Goal: Transaction & Acquisition: Subscribe to service/newsletter

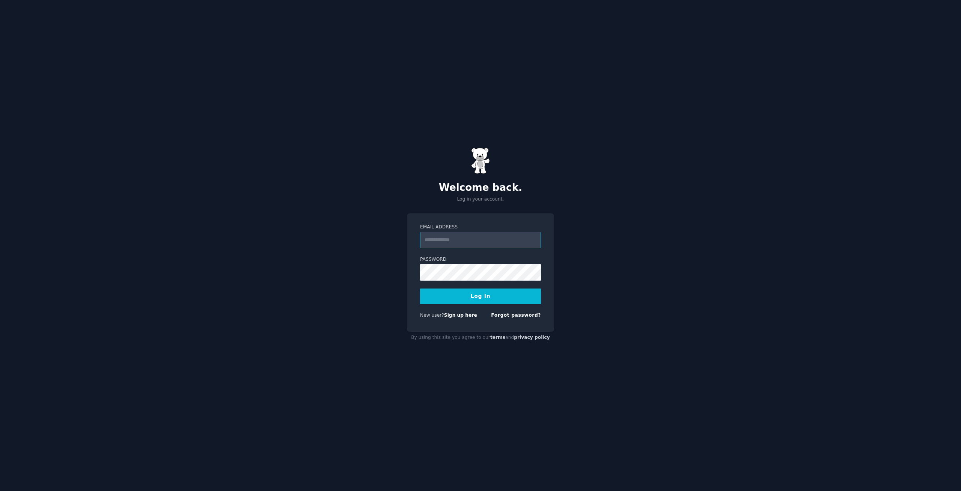
click at [456, 244] on input "Email Address" at bounding box center [480, 240] width 121 height 17
type input "**********"
click at [466, 298] on button "Log In" at bounding box center [480, 296] width 121 height 16
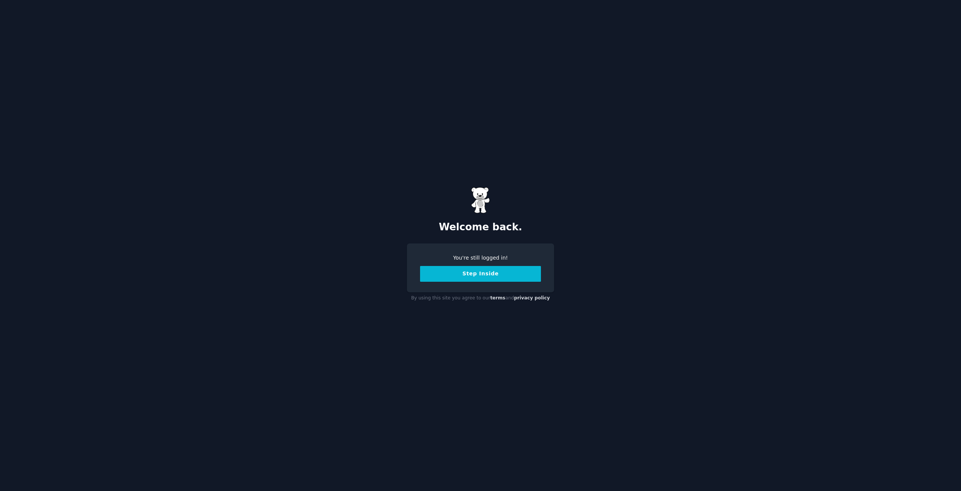
click at [499, 274] on button "Step Inside" at bounding box center [480, 274] width 121 height 16
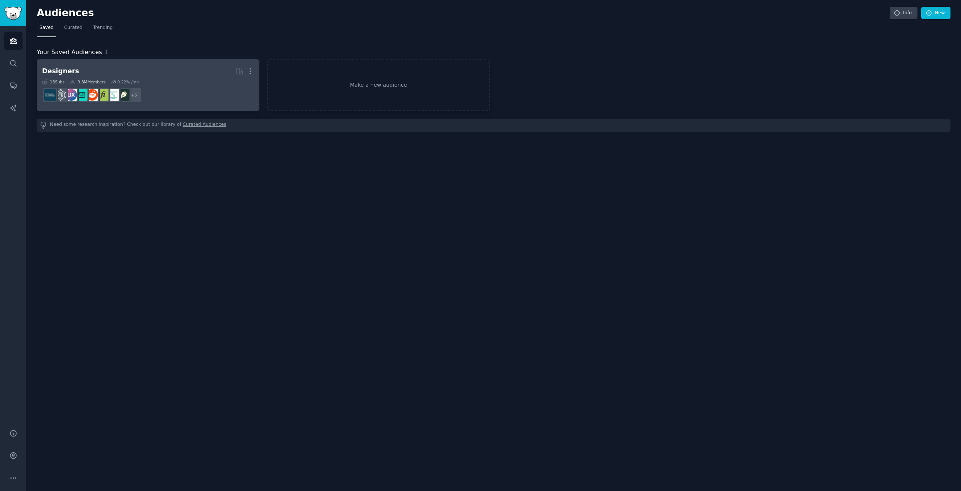
click at [124, 64] on link "Designers More 13 Sub s 9.8M Members 0.22 % /mo r/typography + 5" at bounding box center [148, 84] width 223 height 51
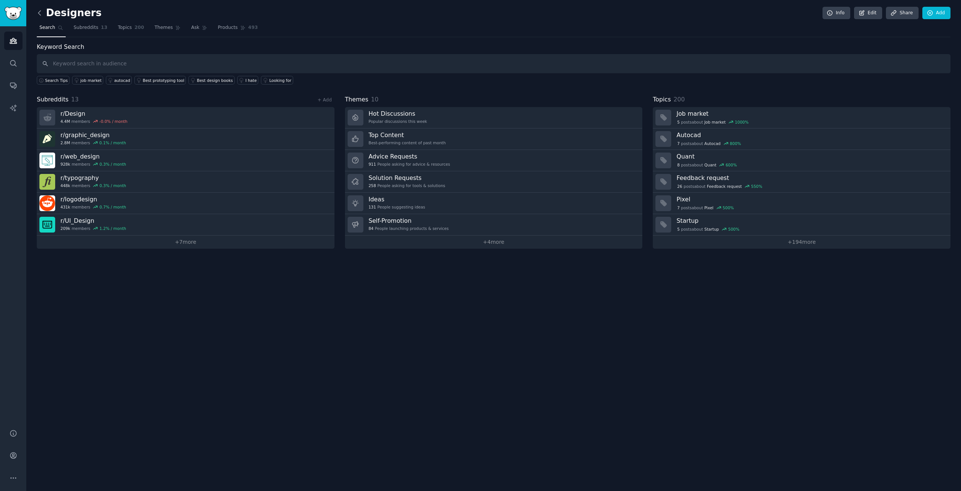
click at [42, 11] on icon at bounding box center [40, 13] width 8 height 8
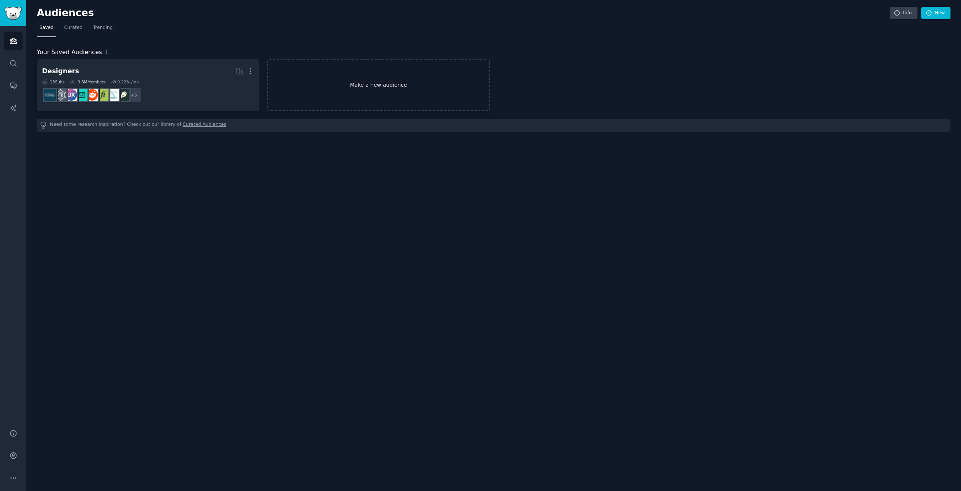
click at [339, 80] on link "Make a new audience" at bounding box center [378, 84] width 223 height 51
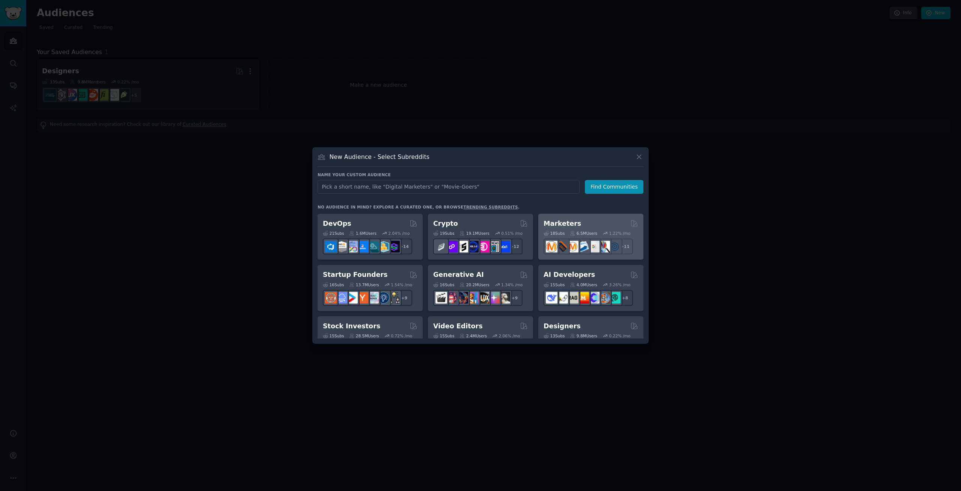
scroll to position [71, 0]
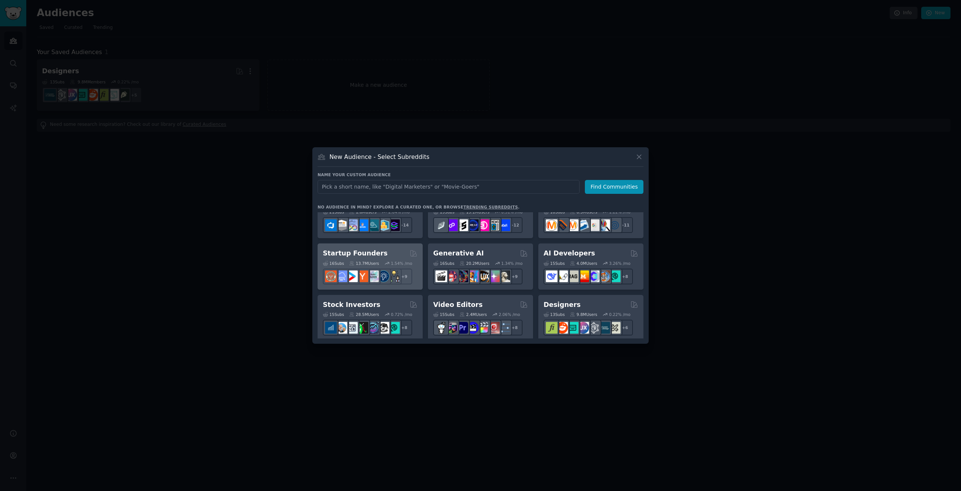
click at [389, 254] on div "Startup Founders Curated by GummySearch" at bounding box center [370, 252] width 95 height 9
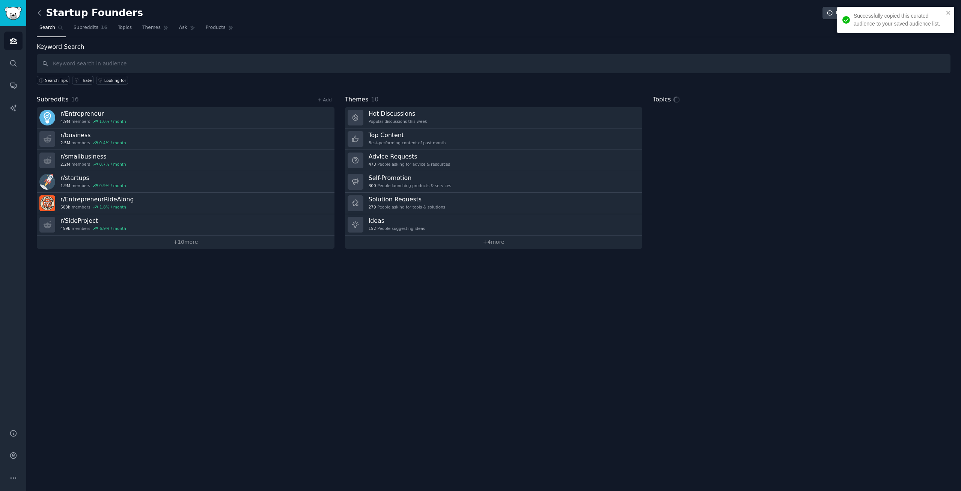
click at [43, 12] on icon at bounding box center [40, 13] width 8 height 8
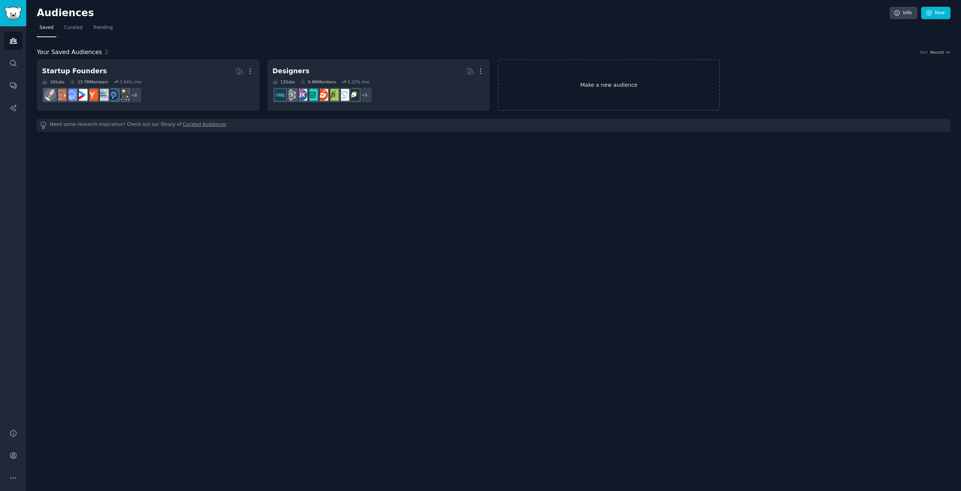
click at [575, 93] on link "Make a new audience" at bounding box center [609, 84] width 223 height 51
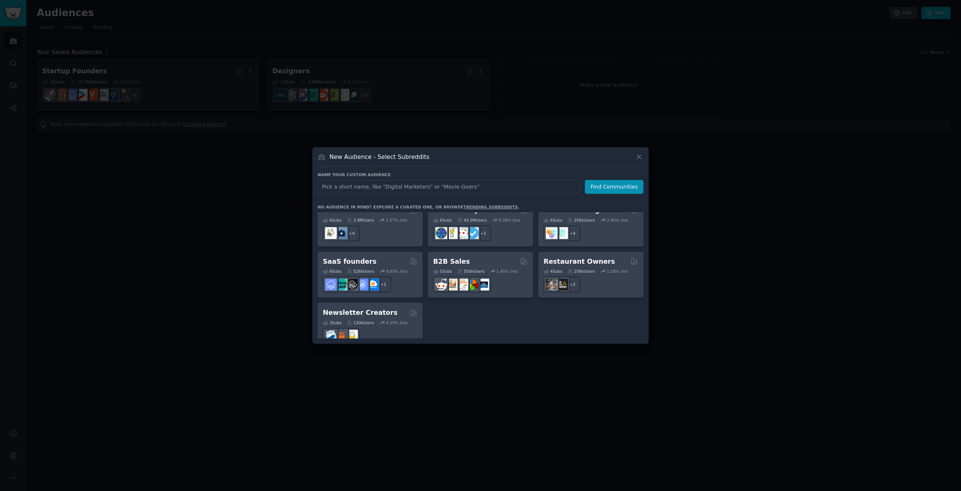
scroll to position [586, 0]
click at [370, 256] on div "SaaS founders" at bounding box center [370, 260] width 95 height 9
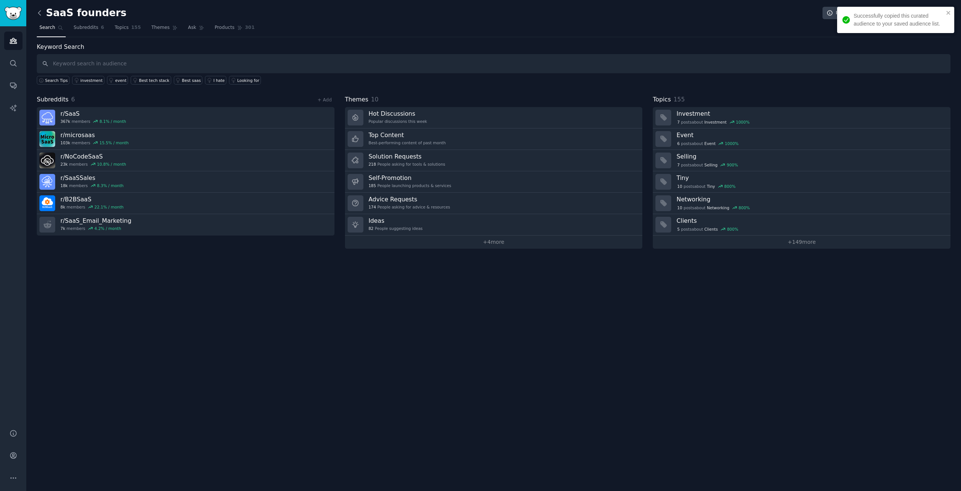
click at [40, 15] on icon at bounding box center [40, 13] width 8 height 8
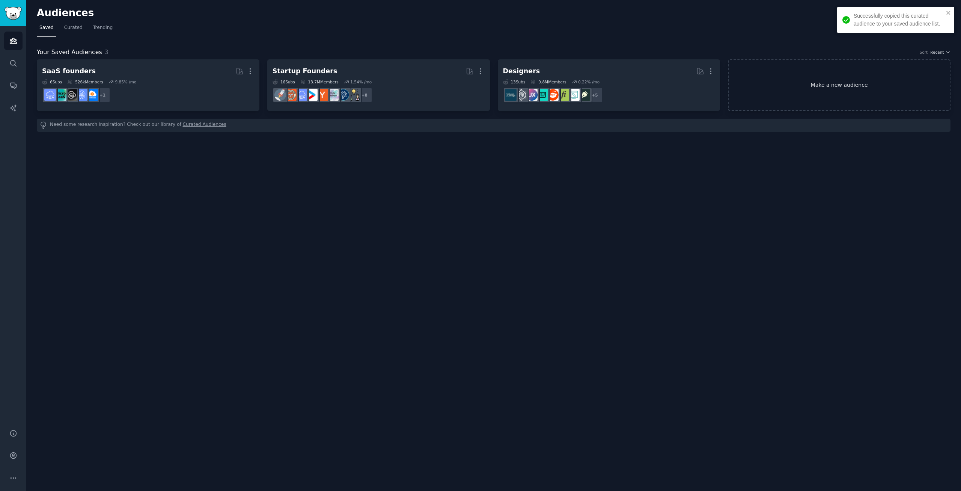
click at [759, 70] on link "Make a new audience" at bounding box center [839, 84] width 223 height 51
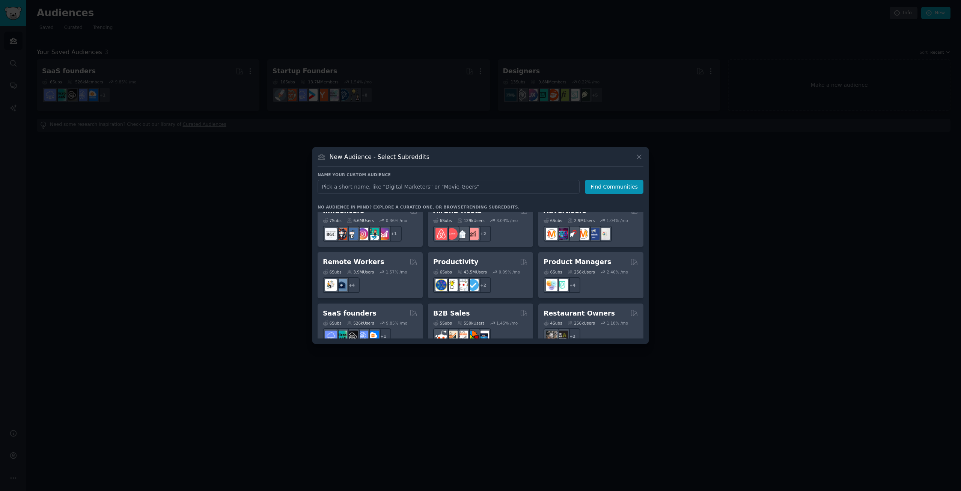
scroll to position [499, 0]
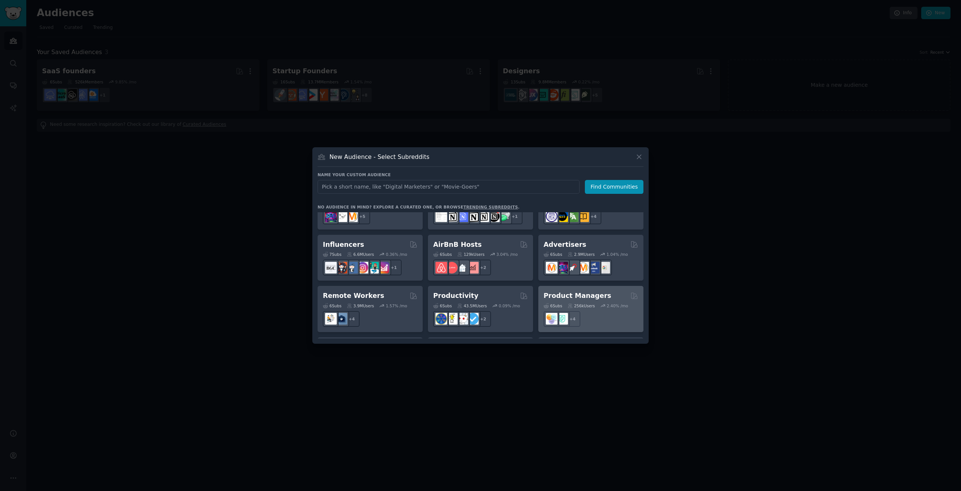
click at [575, 286] on div "Product Managers 6 Sub s 256k Users 2.40 % /mo + 4" at bounding box center [590, 309] width 105 height 46
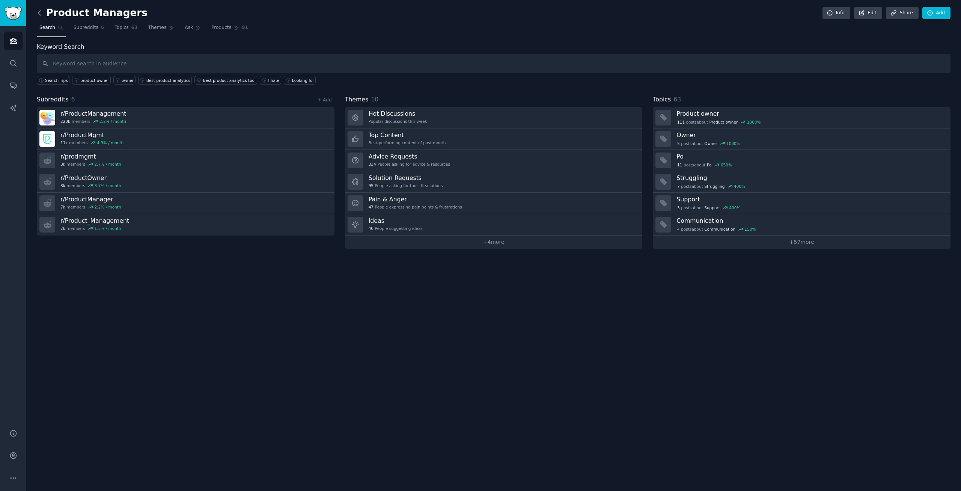
click at [40, 13] on icon at bounding box center [40, 13] width 8 height 8
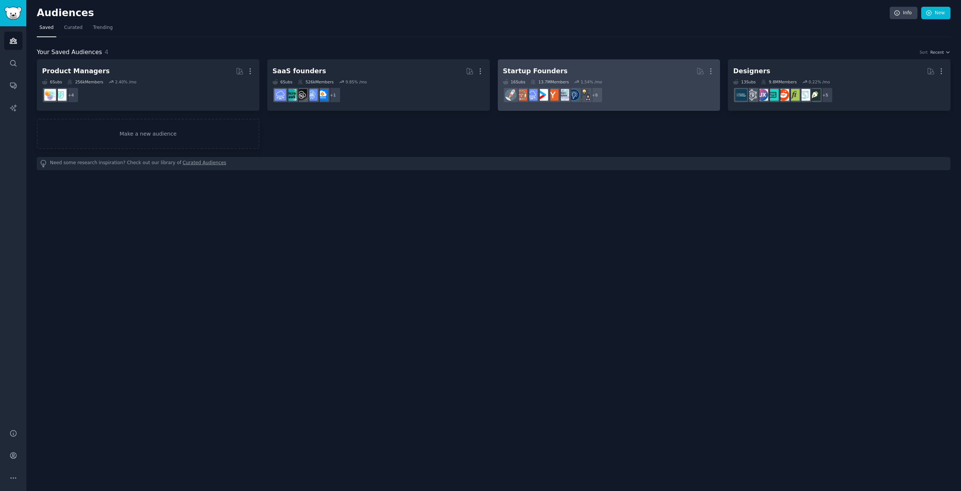
click at [626, 86] on dd "r/startup_resources, r/indiebiz, r/advancedentrepreneur, r/Entrepreneurs, r/Sid…" at bounding box center [609, 94] width 212 height 21
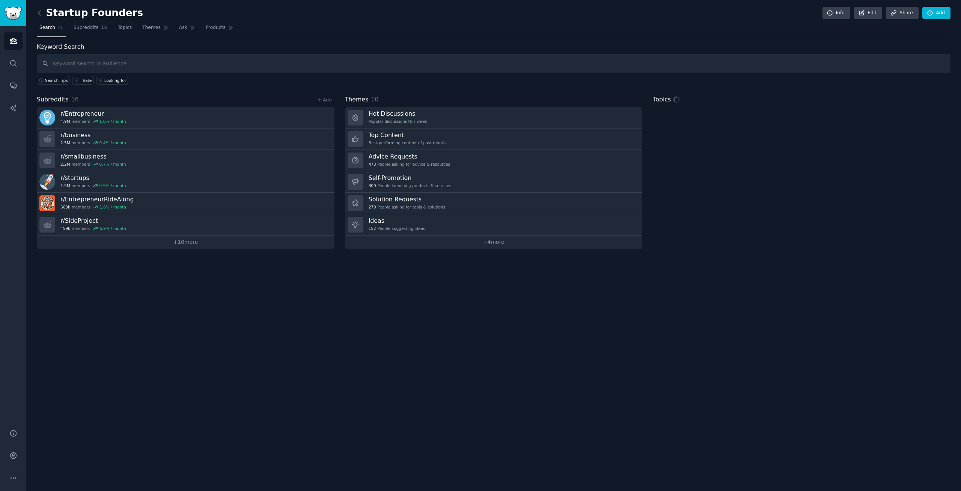
click at [97, 59] on input "text" at bounding box center [494, 63] width 914 height 19
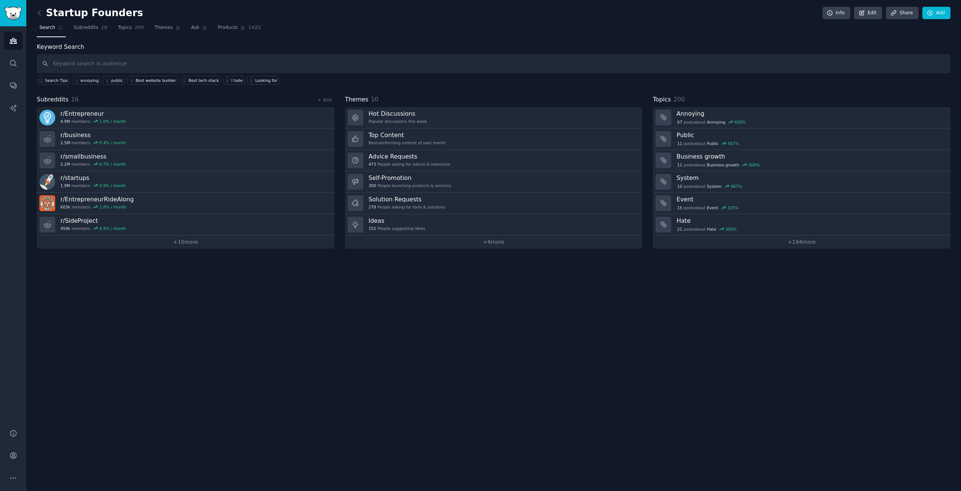
click at [97, 59] on input "text" at bounding box center [494, 63] width 914 height 19
type input "product ideas"
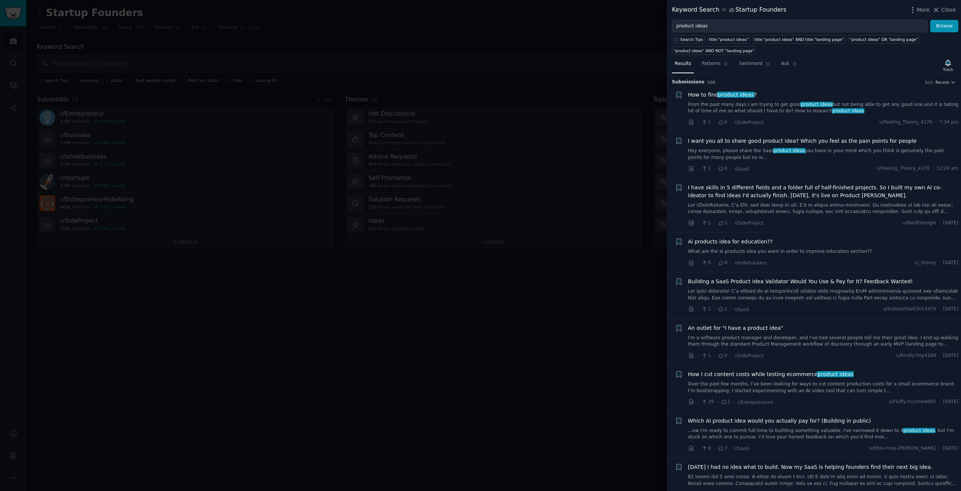
click at [839, 161] on div "I want you all to share good product idea? Which you feel as the pain points fo…" at bounding box center [823, 155] width 271 height 36
click at [742, 63] on span "Sentiment" at bounding box center [751, 63] width 24 height 7
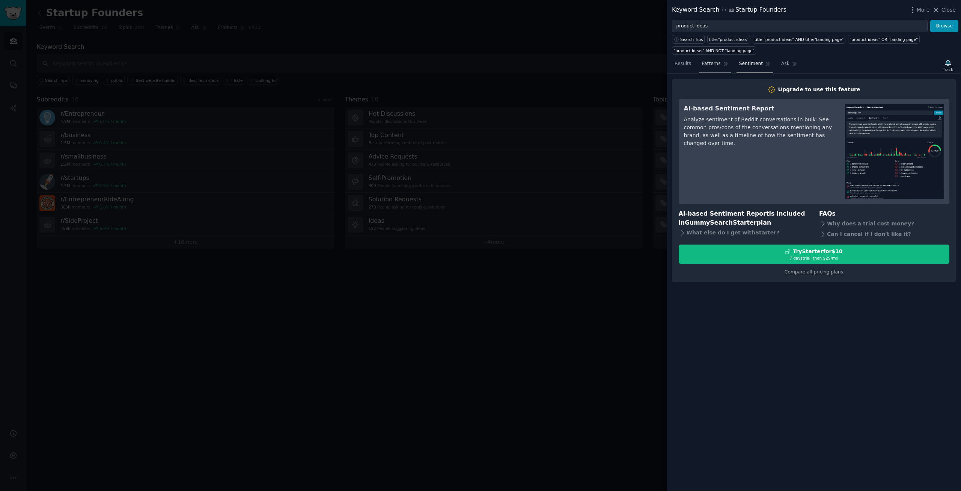
click at [709, 63] on span "Patterns" at bounding box center [711, 63] width 19 height 7
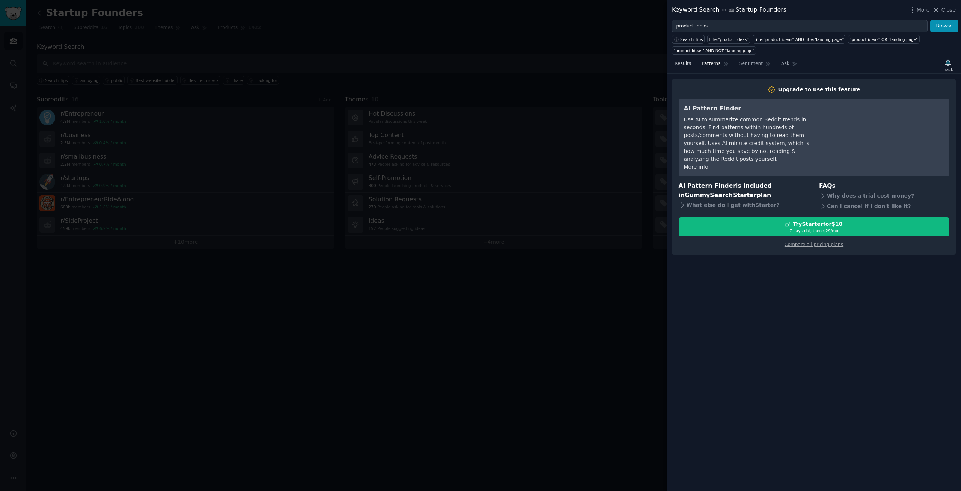
click at [683, 61] on span "Results" at bounding box center [683, 63] width 17 height 7
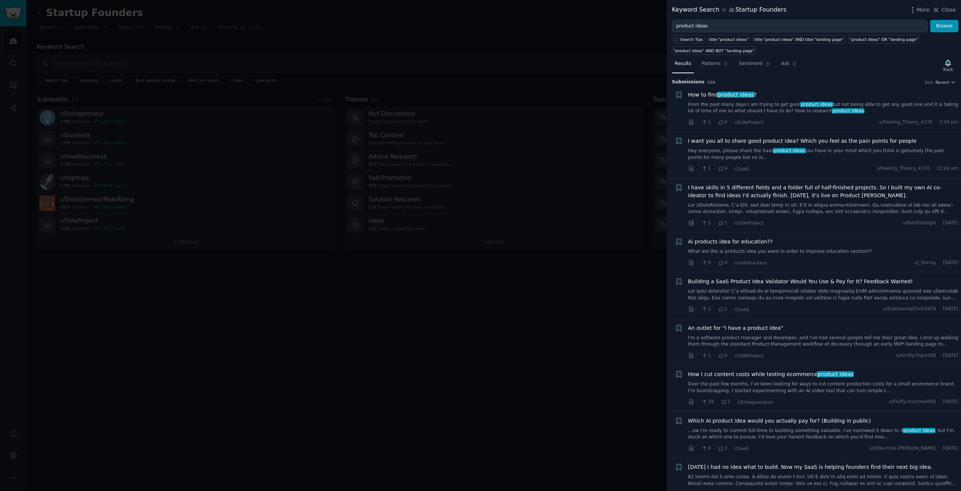
scroll to position [71, 0]
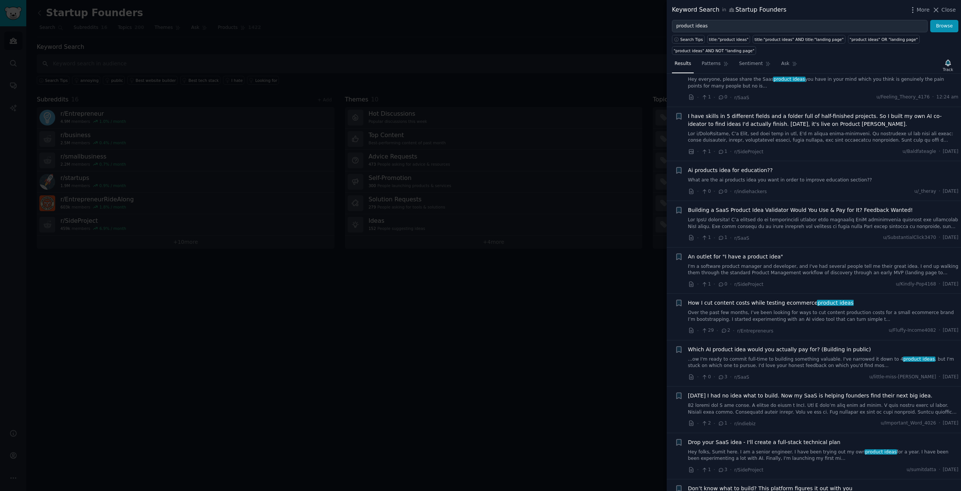
click at [758, 369] on link "...ow I'm ready to commit full-time to building something valuable. I've narrow…" at bounding box center [823, 362] width 271 height 13
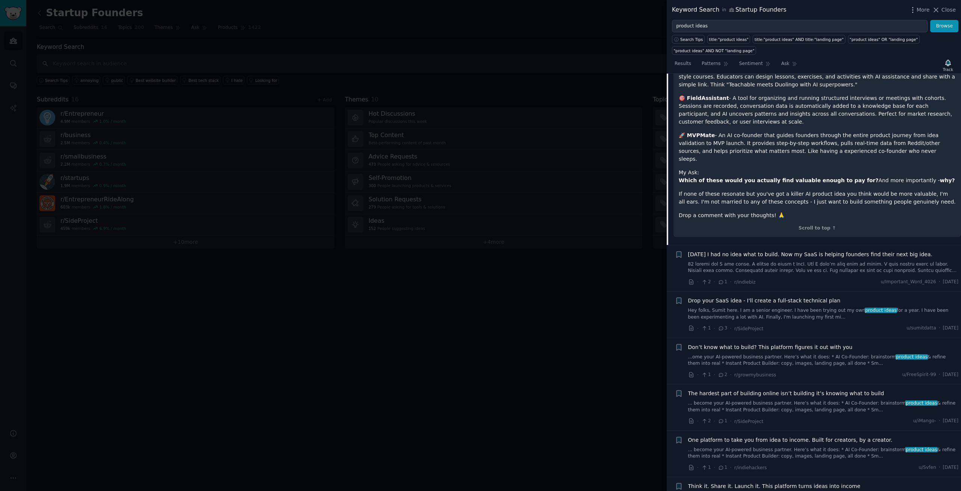
scroll to position [560, 0]
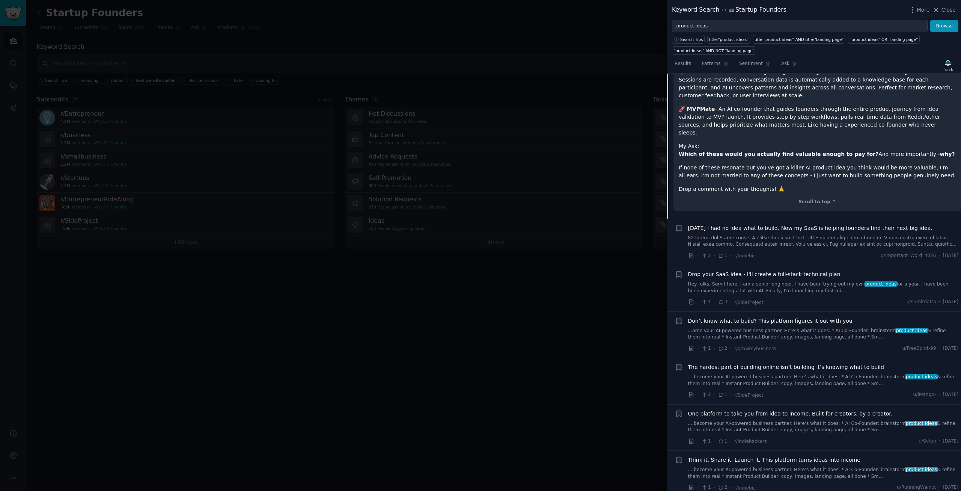
click at [543, 326] on div at bounding box center [480, 245] width 961 height 491
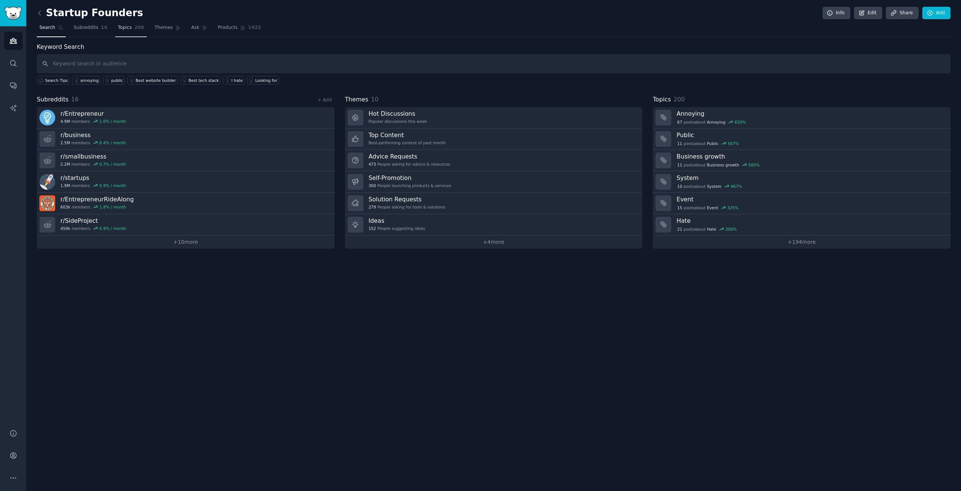
click at [115, 24] on link "Topics 200" at bounding box center [131, 29] width 32 height 15
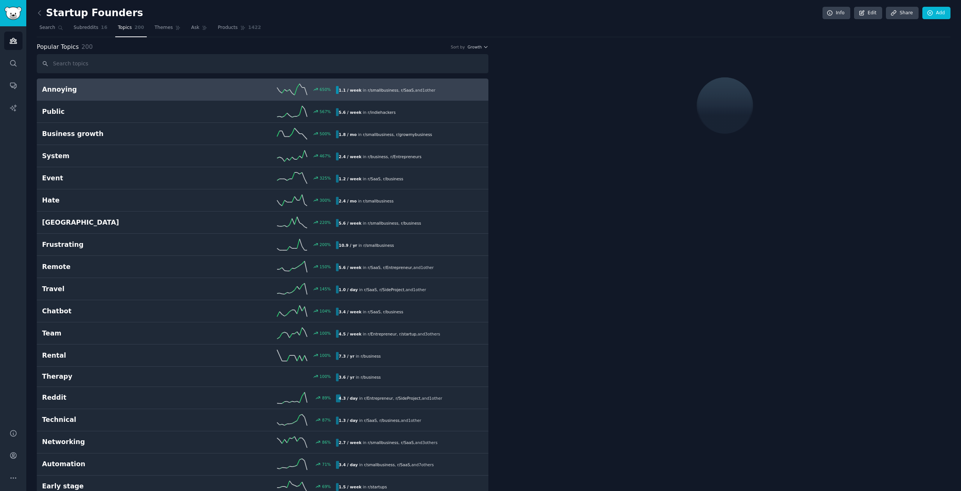
click at [129, 91] on h2 "Annoying" at bounding box center [115, 89] width 147 height 9
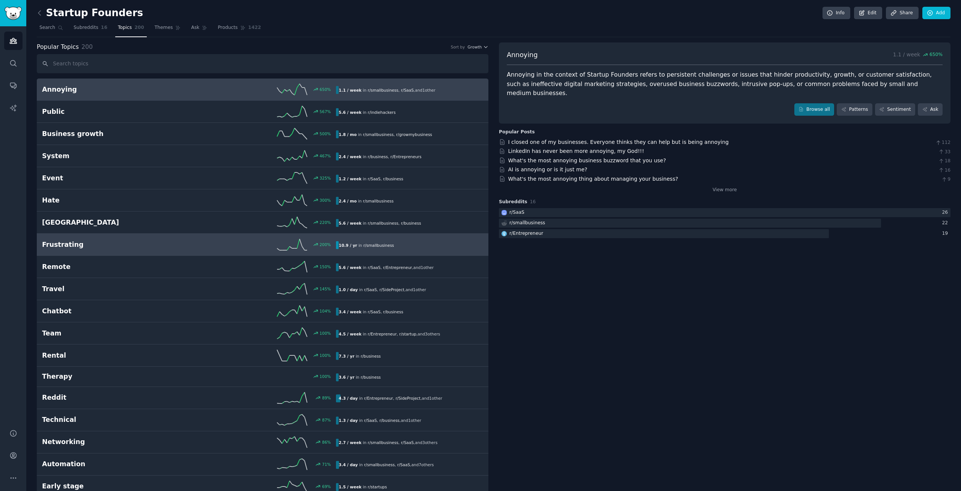
click at [106, 244] on h2 "Frustrating" at bounding box center [115, 244] width 147 height 9
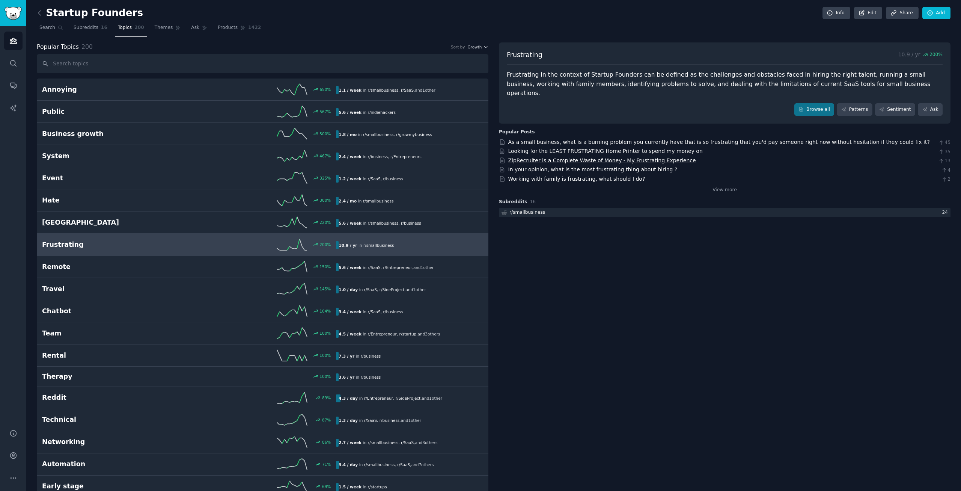
click at [551, 157] on link "ZipRecruiter is a Complete Waste of Money - My Frustrating Experience" at bounding box center [602, 160] width 188 height 6
click at [11, 107] on icon "Sidebar" at bounding box center [13, 108] width 8 height 8
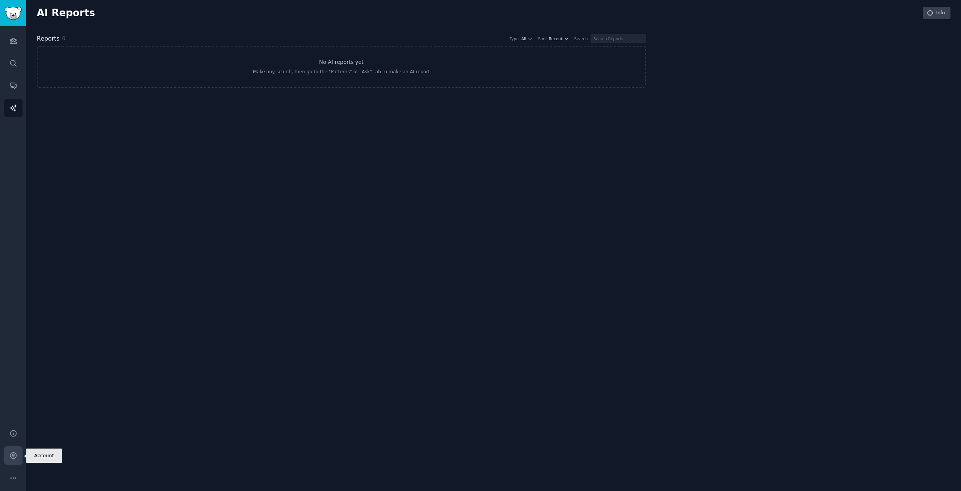
click at [13, 455] on icon "Sidebar" at bounding box center [13, 455] width 8 height 8
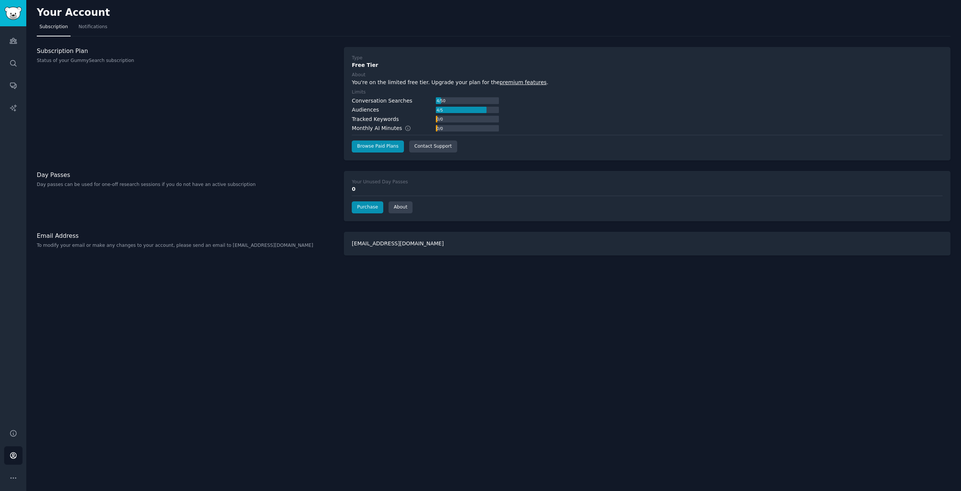
click at [500, 85] on link "premium features" at bounding box center [523, 82] width 47 height 6
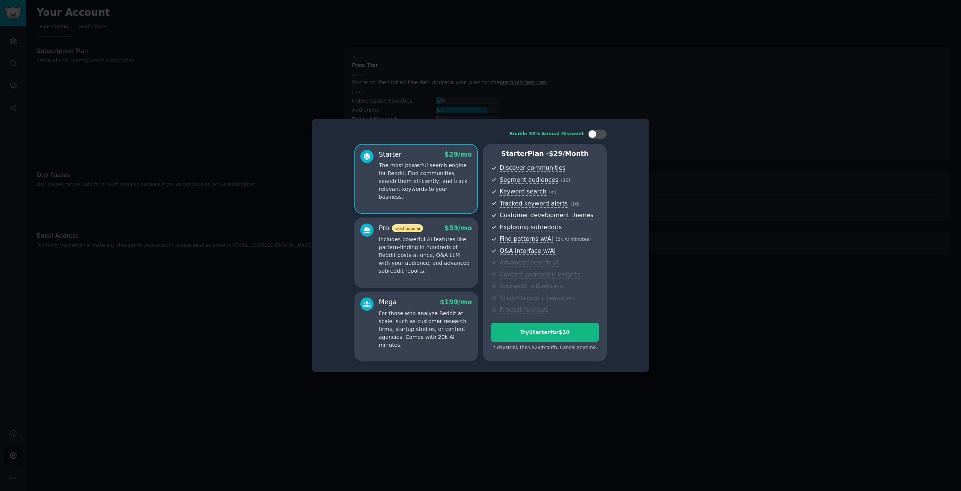
click at [665, 134] on div at bounding box center [480, 245] width 961 height 491
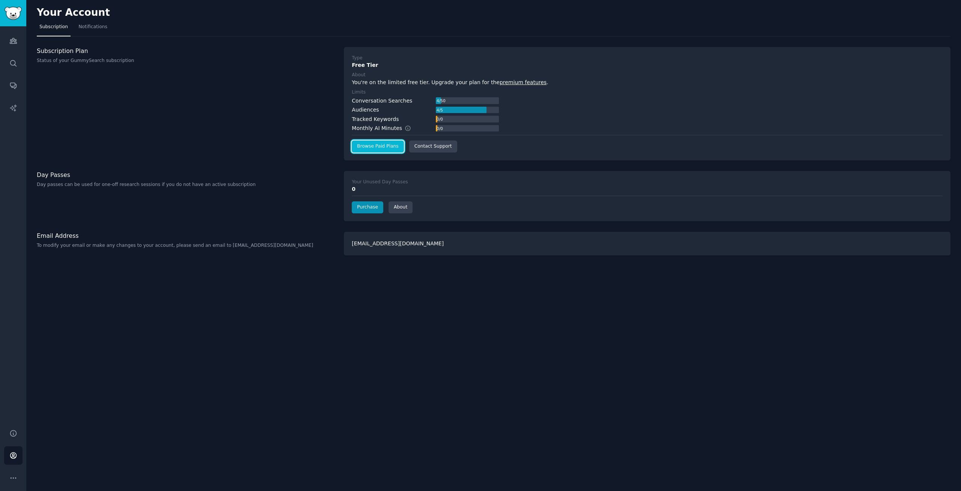
click at [393, 146] on link "Browse Paid Plans" at bounding box center [378, 146] width 52 height 12
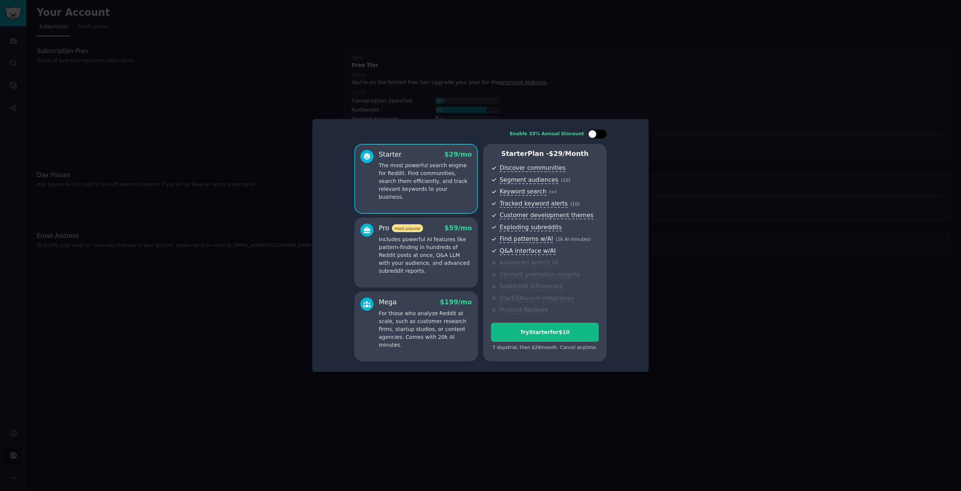
click at [592, 132] on div at bounding box center [592, 134] width 8 height 8
click at [602, 133] on div at bounding box center [602, 134] width 8 height 8
checkbox input "false"
click at [643, 72] on div at bounding box center [480, 245] width 961 height 491
